Goal: Task Accomplishment & Management: Use online tool/utility

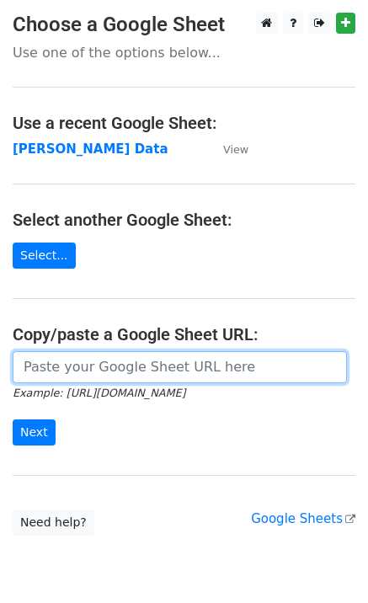
drag, startPoint x: 49, startPoint y: 359, endPoint x: 56, endPoint y: 370, distance: 13.6
click at [50, 359] on input "url" at bounding box center [180, 367] width 334 height 32
paste input "https://docs.google.com/spreadsheets/d/1Ken92x-fsdBwPq8425uLzeon7QAVa5789UdLiBg…"
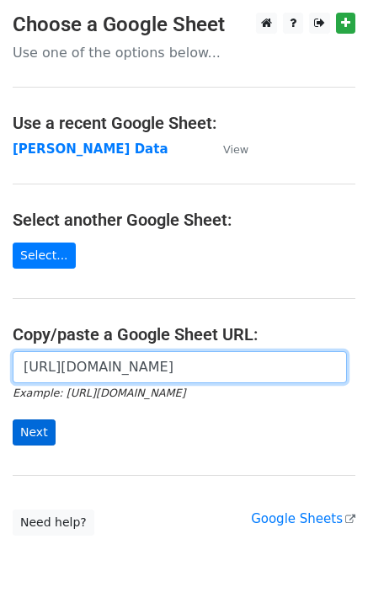
type input "https://docs.google.com/spreadsheets/d/1Ken92x-fsdBwPq8425uLzeon7QAVa5789UdLiBg…"
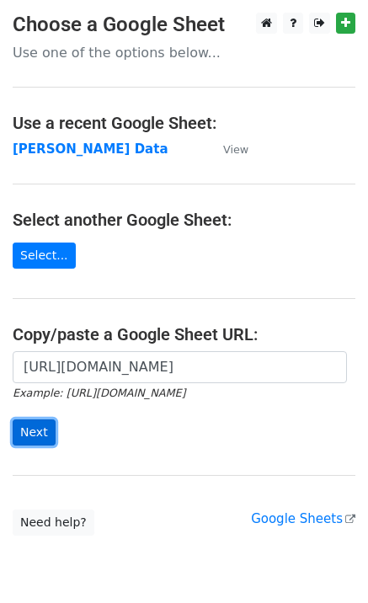
scroll to position [0, 0]
click at [37, 432] on input "Next" at bounding box center [34, 432] width 43 height 26
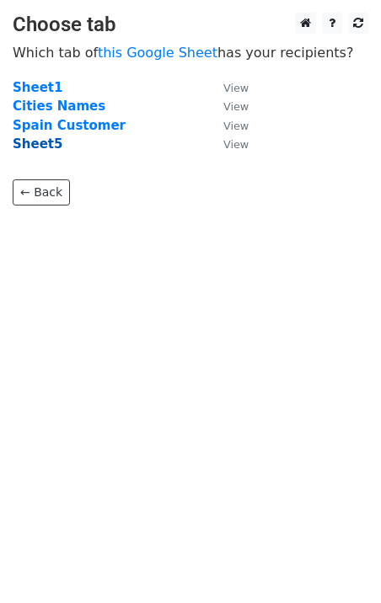
click at [40, 141] on strong "Sheet5" at bounding box center [38, 143] width 50 height 15
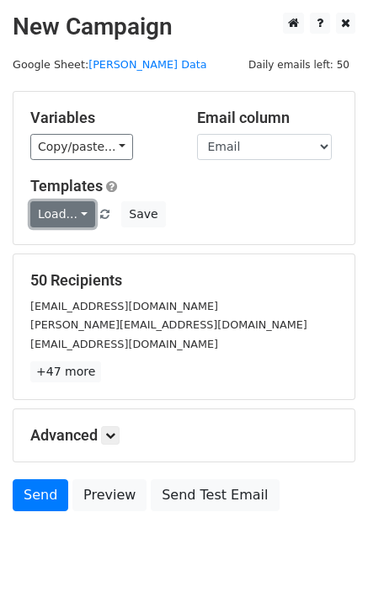
drag, startPoint x: 53, startPoint y: 221, endPoint x: 75, endPoint y: 232, distance: 24.5
click at [54, 221] on link "Load..." at bounding box center [62, 214] width 65 height 26
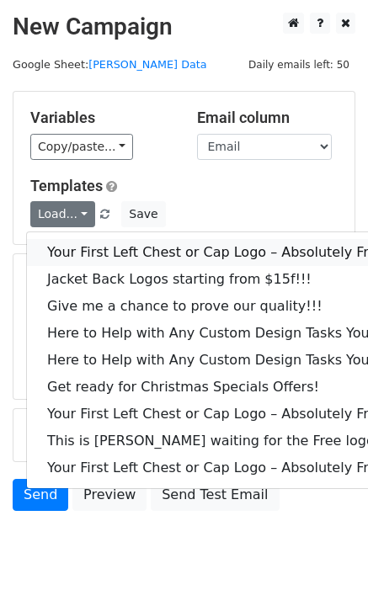
click at [86, 239] on link "Your First Left Chest or Cap Logo – Absolutely Free" at bounding box center [228, 252] width 402 height 27
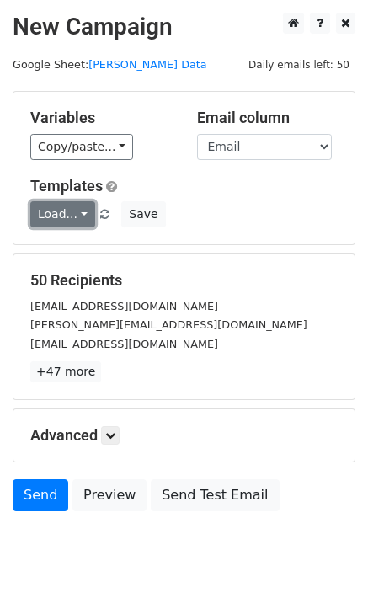
click at [59, 216] on link "Load..." at bounding box center [62, 214] width 65 height 26
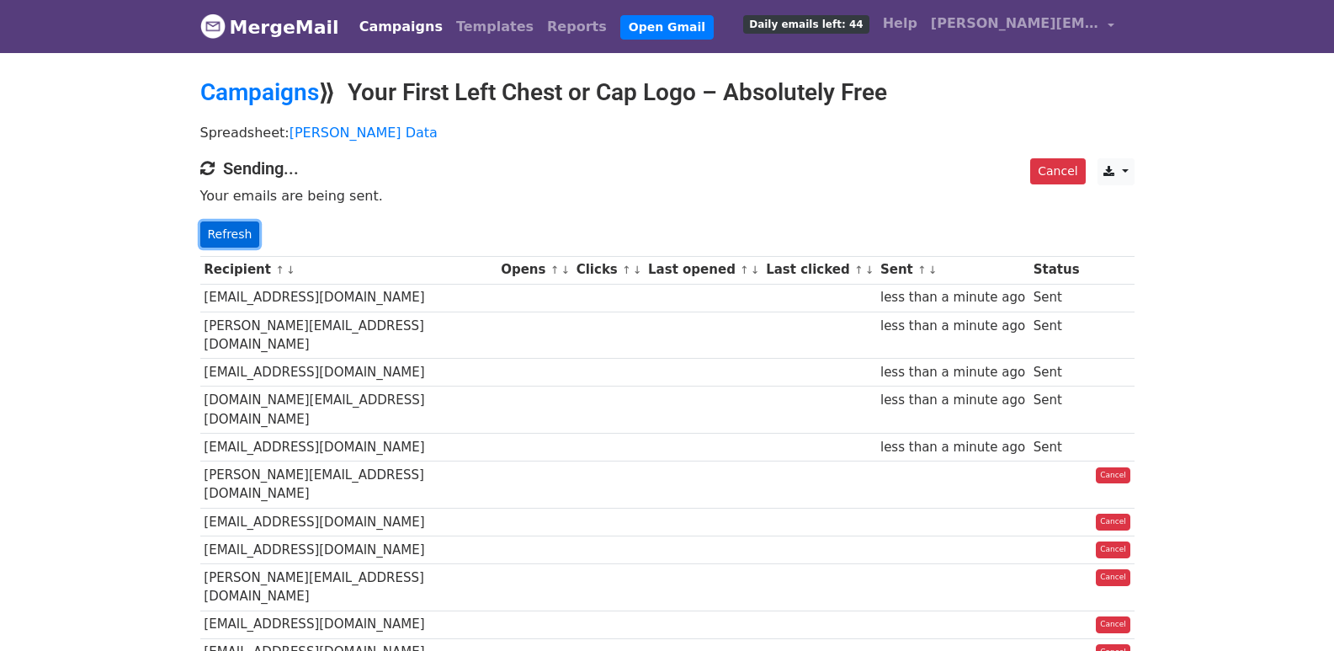
click at [225, 226] on link "Refresh" at bounding box center [230, 234] width 60 height 26
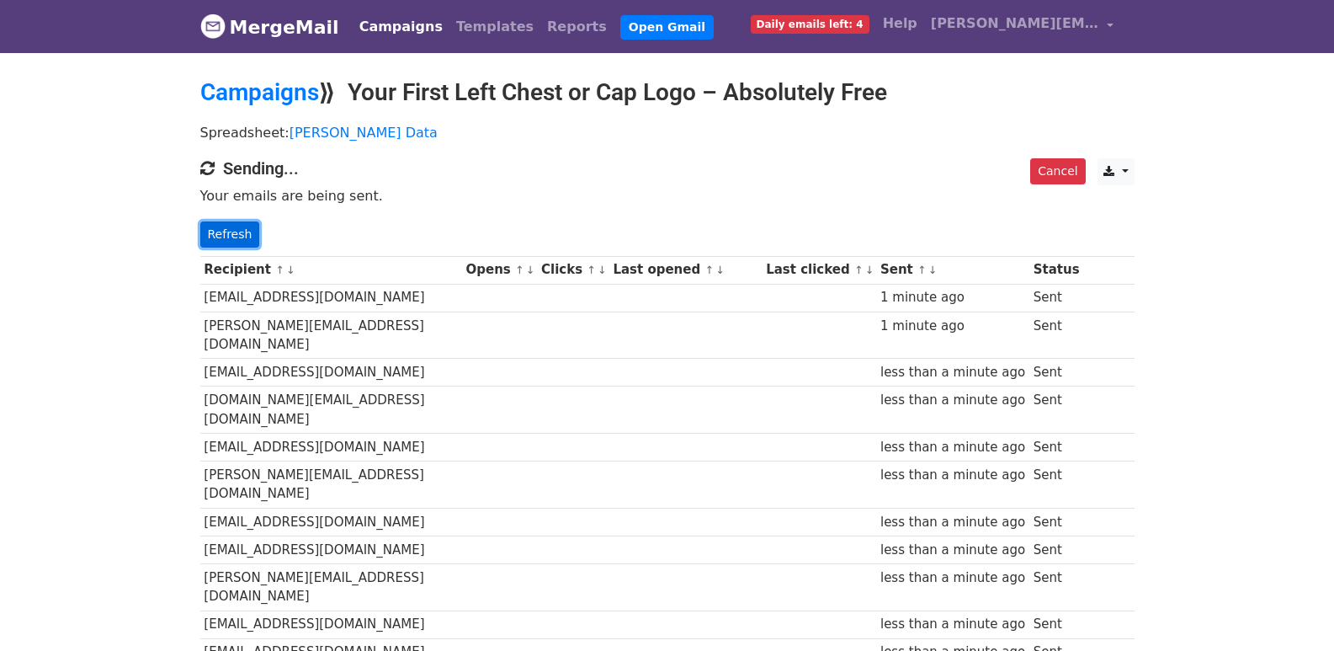
click at [233, 235] on link "Refresh" at bounding box center [230, 234] width 60 height 26
